Goal: Task Accomplishment & Management: Manage account settings

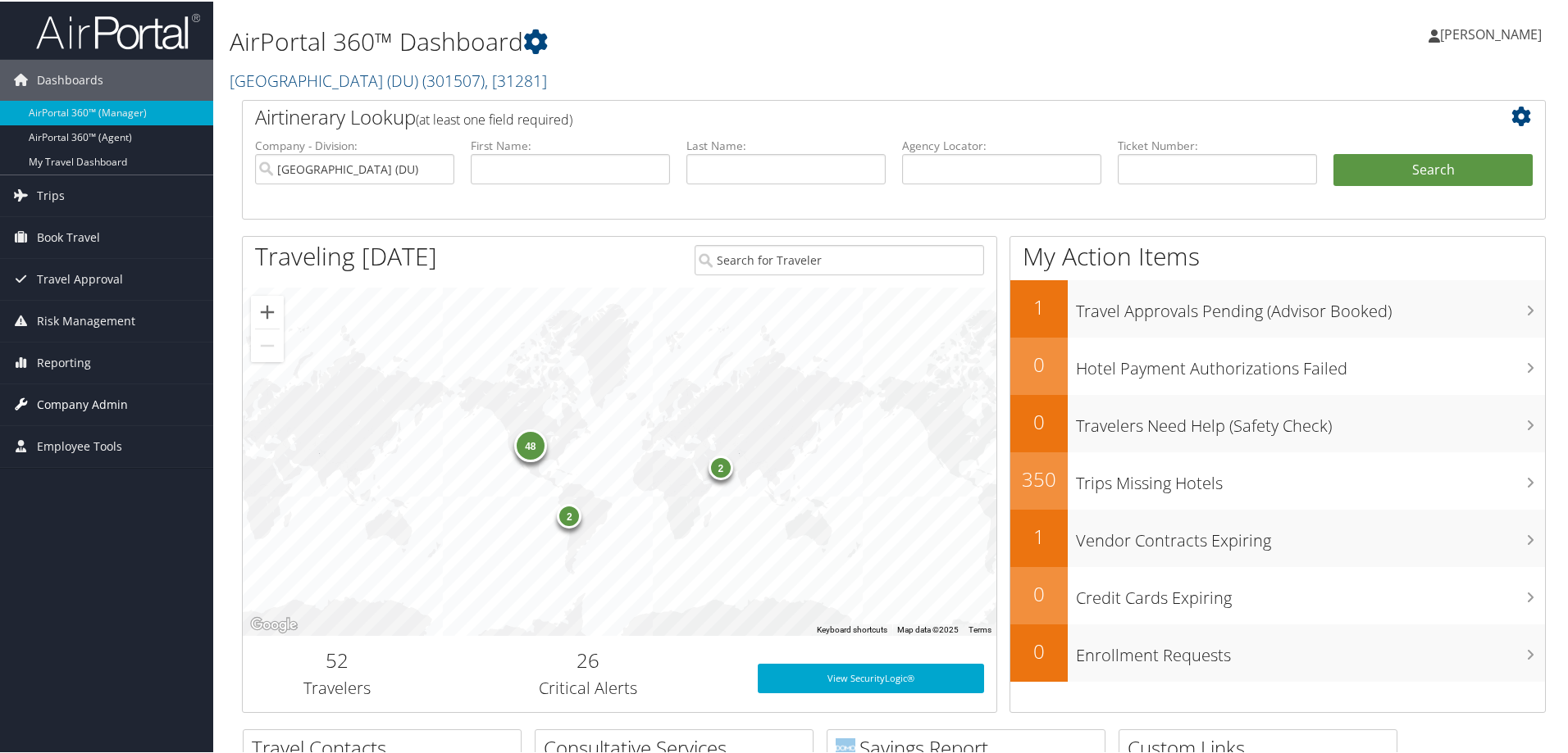
click at [55, 398] on span "Company Admin" at bounding box center [83, 403] width 91 height 41
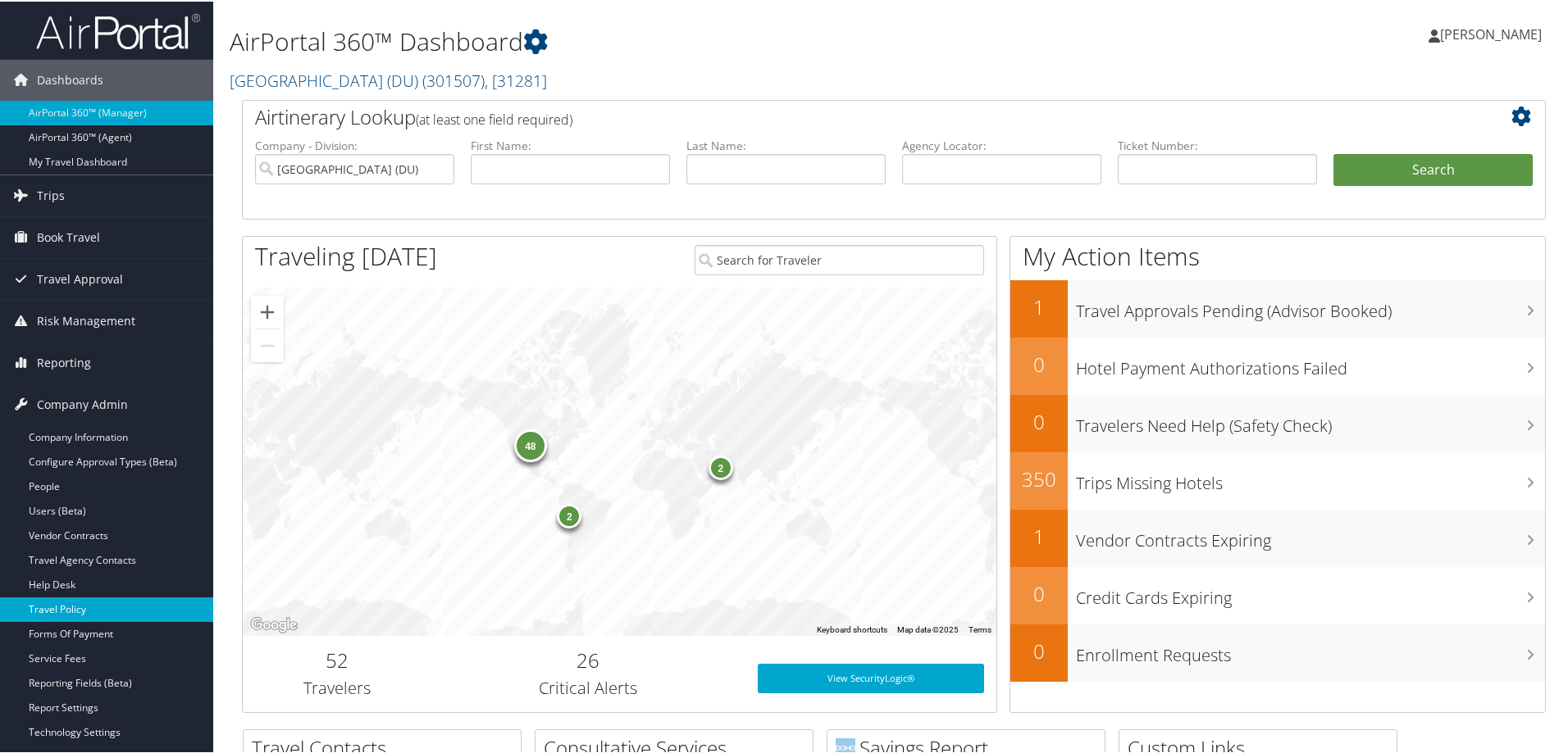
click at [70, 602] on link "Travel Policy" at bounding box center [106, 608] width 213 height 24
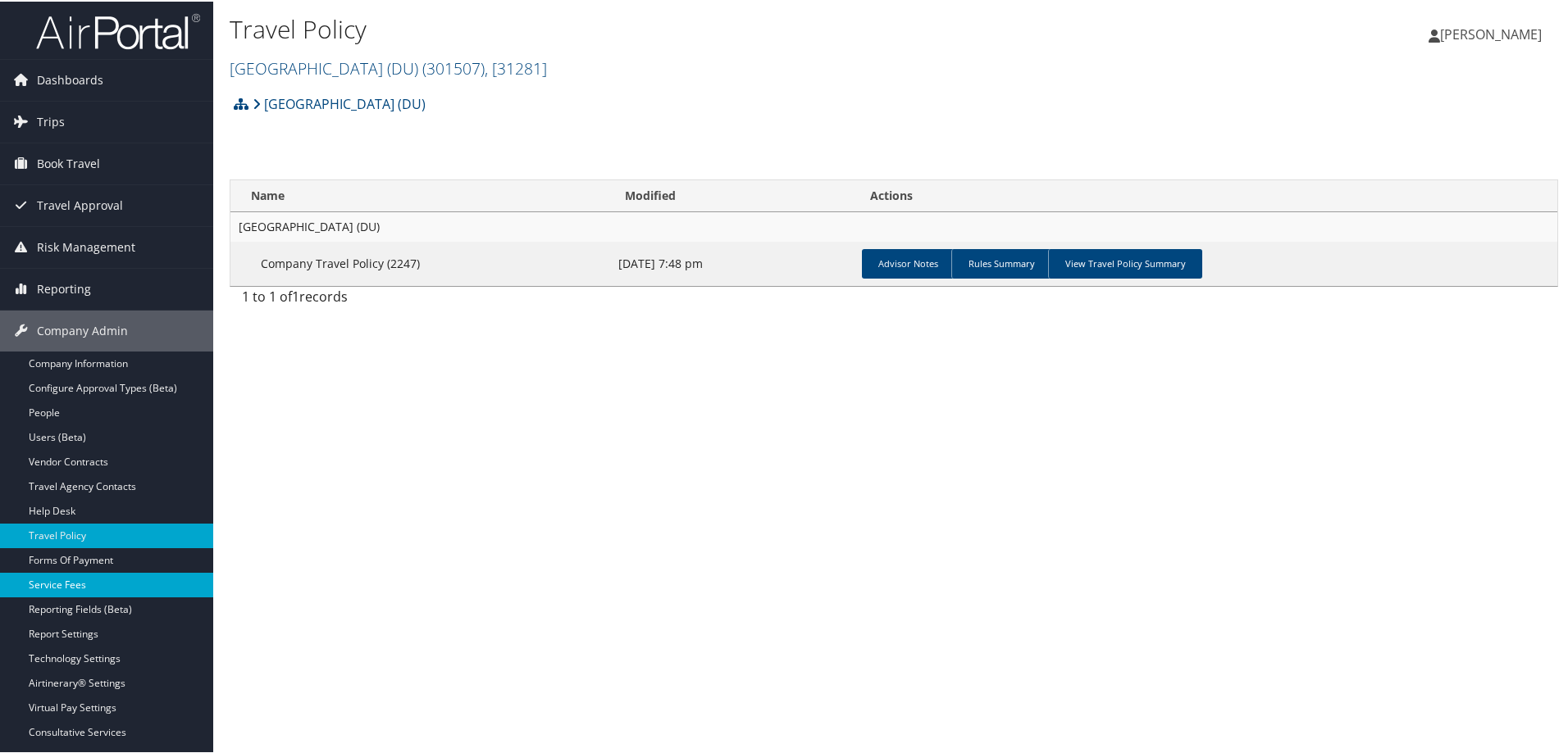
click at [60, 575] on link "Service Fees" at bounding box center [106, 583] width 213 height 24
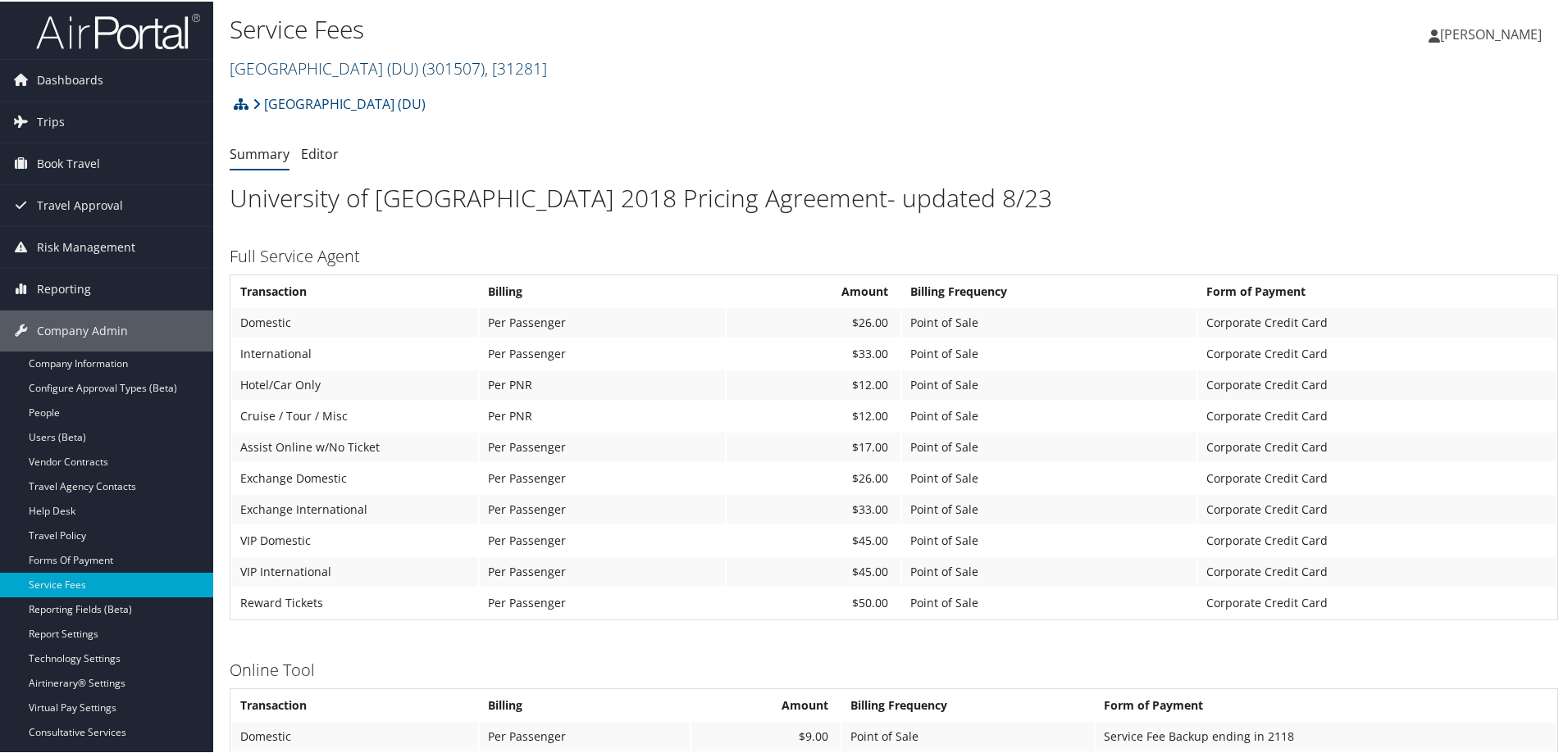
click at [530, 69] on span ", [ 31281 ]" at bounding box center [515, 67] width 62 height 22
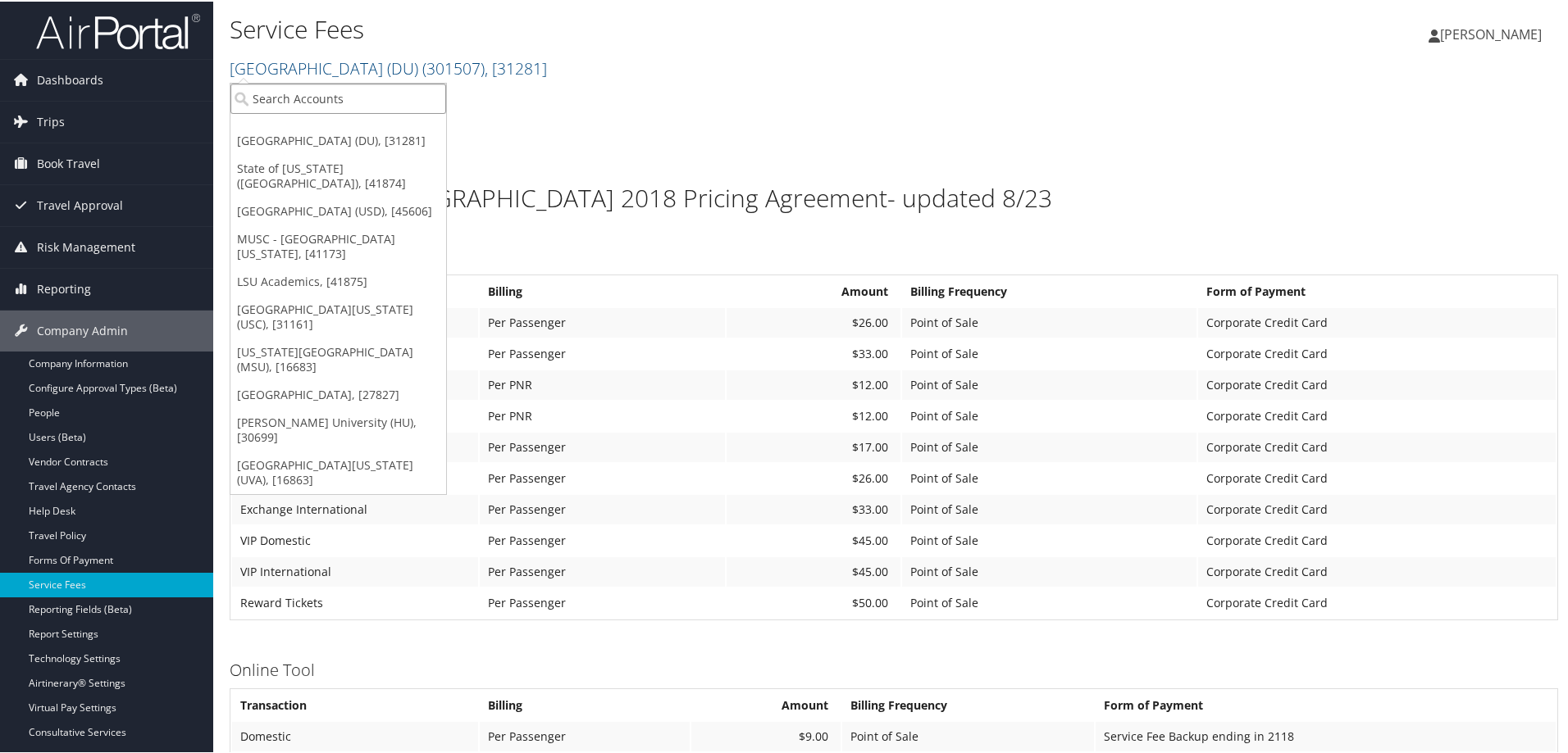
click at [341, 96] on input "search" at bounding box center [339, 97] width 216 height 31
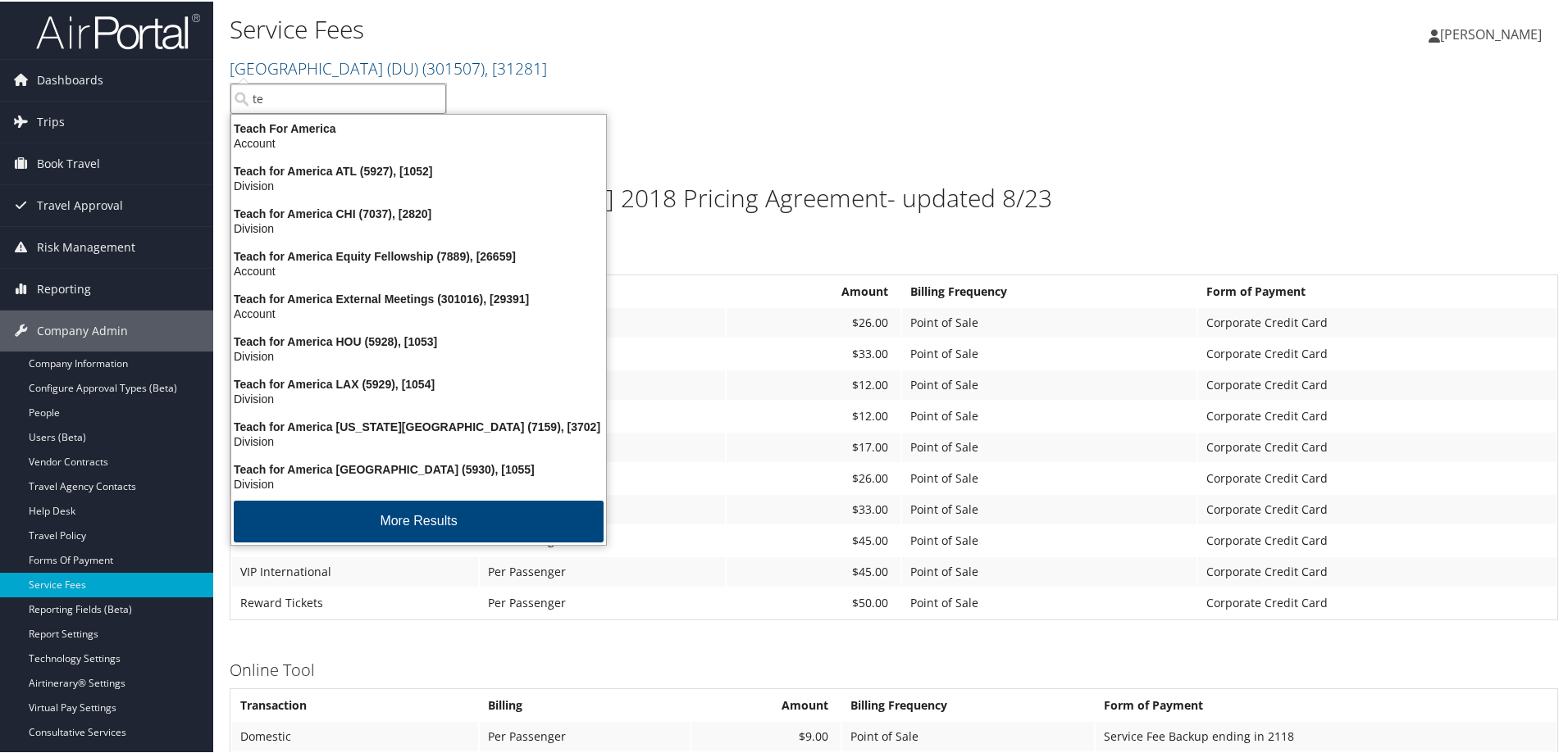
type input "tem"
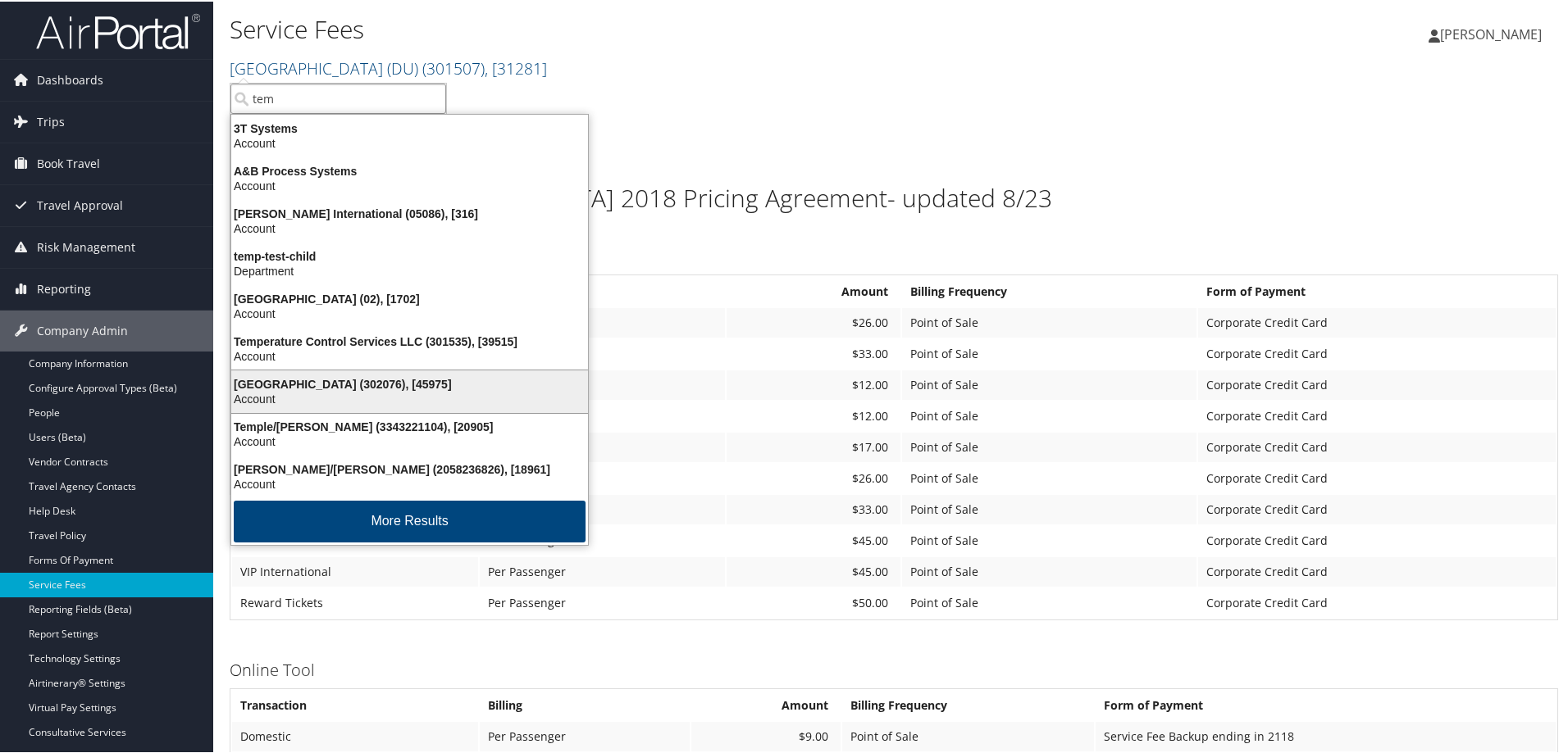
click at [348, 371] on div "Temple University (302076), [45975] Account" at bounding box center [409, 390] width 352 height 38
